Goal: Information Seeking & Learning: Learn about a topic

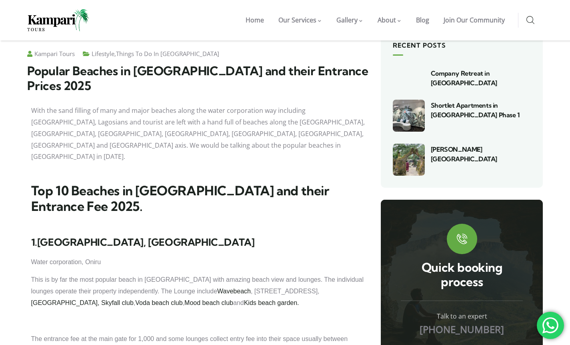
scroll to position [461, 0]
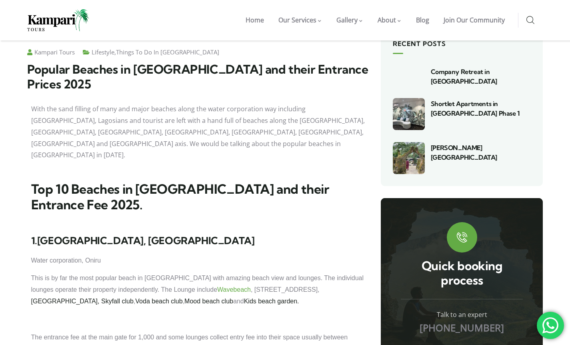
click at [217, 286] on link "Wavebeach" at bounding box center [234, 289] width 34 height 7
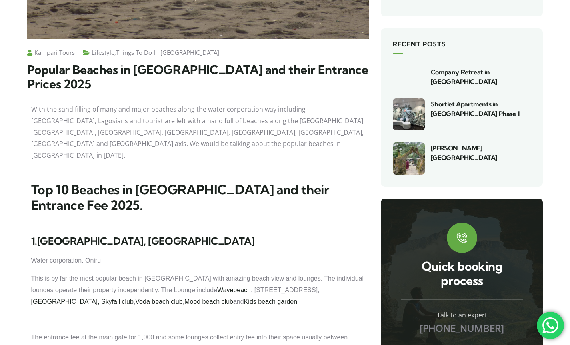
scroll to position [461, 0]
click at [221, 273] on p "This is by far the most popular beach in Lagos with amazing beach view and loun…" at bounding box center [197, 290] width 333 height 34
click at [100, 298] on link "[GEOGRAPHIC_DATA]," at bounding box center [65, 301] width 68 height 7
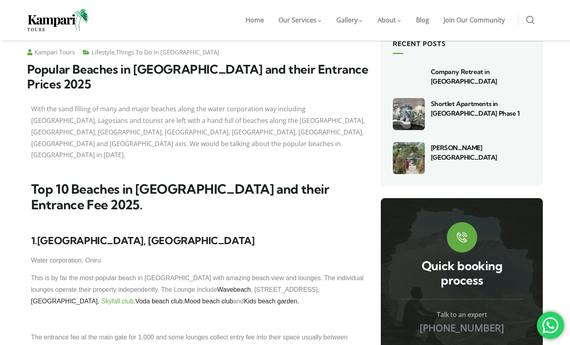
click at [134, 297] on link "Skyfall club" at bounding box center [117, 300] width 32 height 7
click at [135, 297] on link "Voda beach club" at bounding box center [158, 300] width 47 height 7
click at [184, 297] on link "Mood beach club" at bounding box center [208, 300] width 49 height 7
click at [217, 286] on link "Wavebeach" at bounding box center [234, 289] width 34 height 7
click at [244, 297] on link "Kids beach garden." at bounding box center [271, 300] width 55 height 7
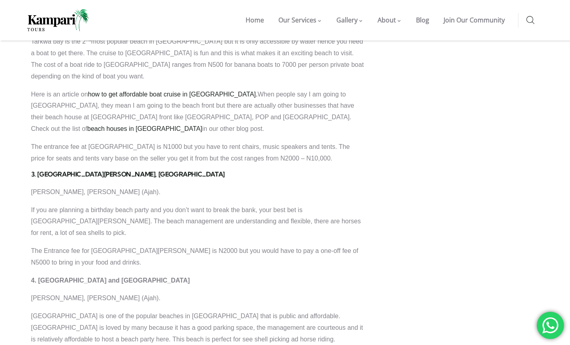
scroll to position [832, 0]
